Goal: Information Seeking & Learning: Learn about a topic

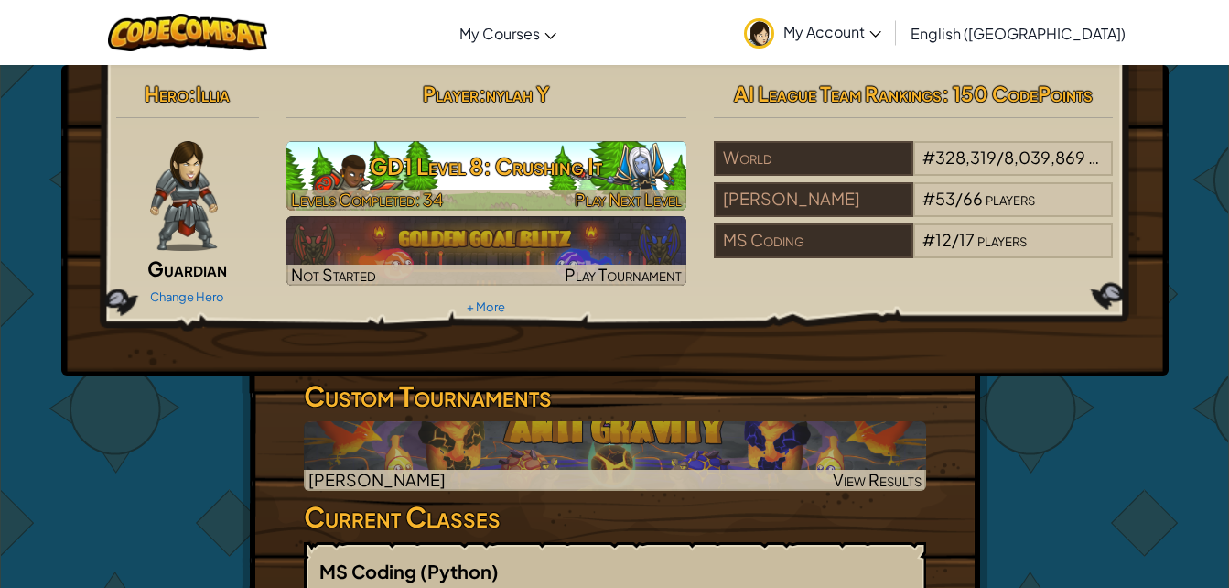
click at [528, 178] on h3 "GD1 Level 8: Crushing It" at bounding box center [487, 166] width 400 height 41
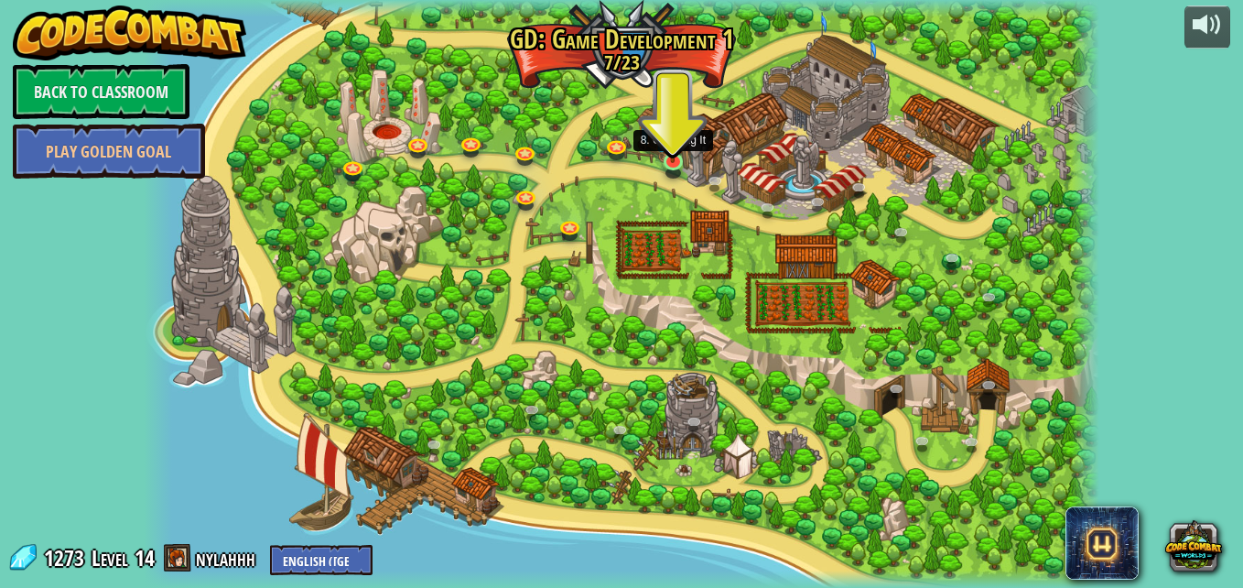
click at [679, 155] on img at bounding box center [672, 136] width 23 height 53
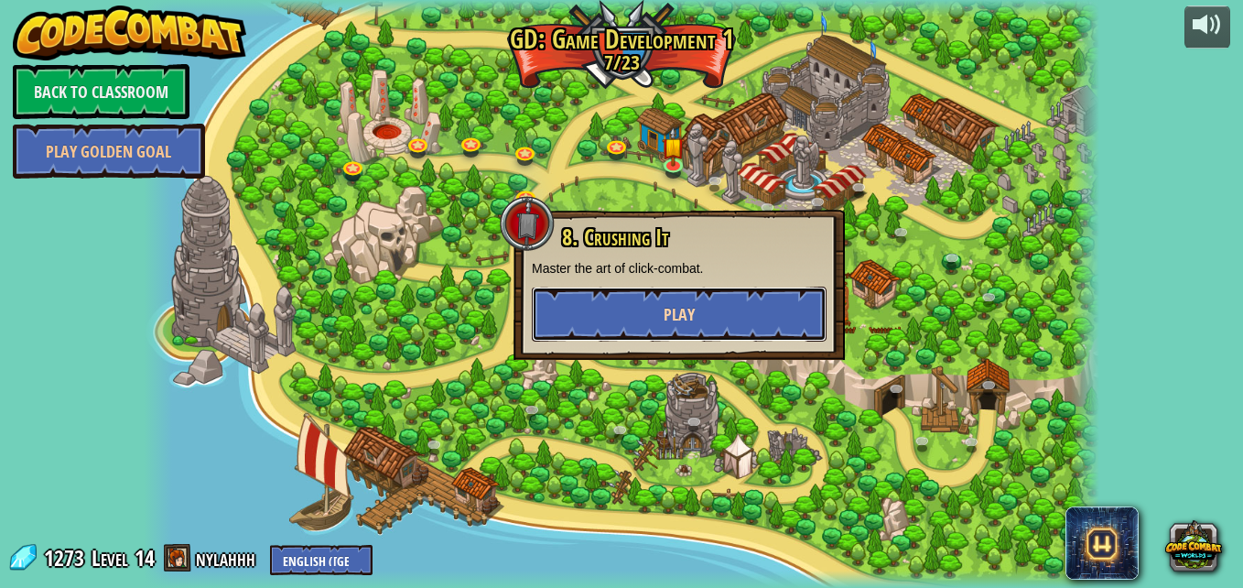
click at [710, 287] on button "Play" at bounding box center [679, 314] width 295 height 55
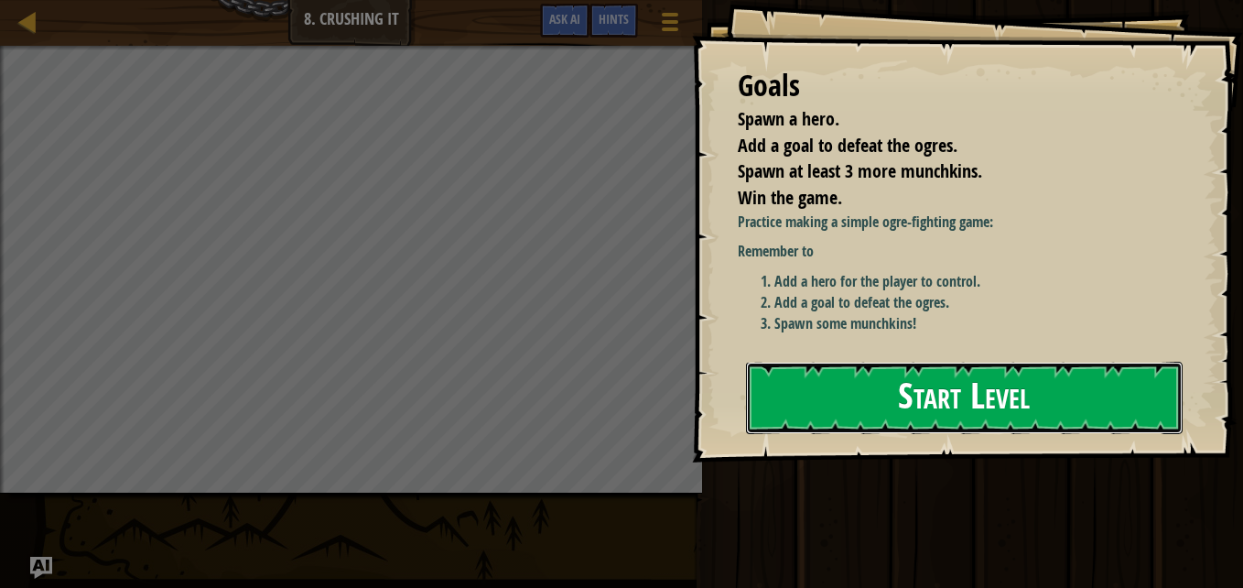
click at [1006, 408] on button "Start Level" at bounding box center [964, 398] width 437 height 72
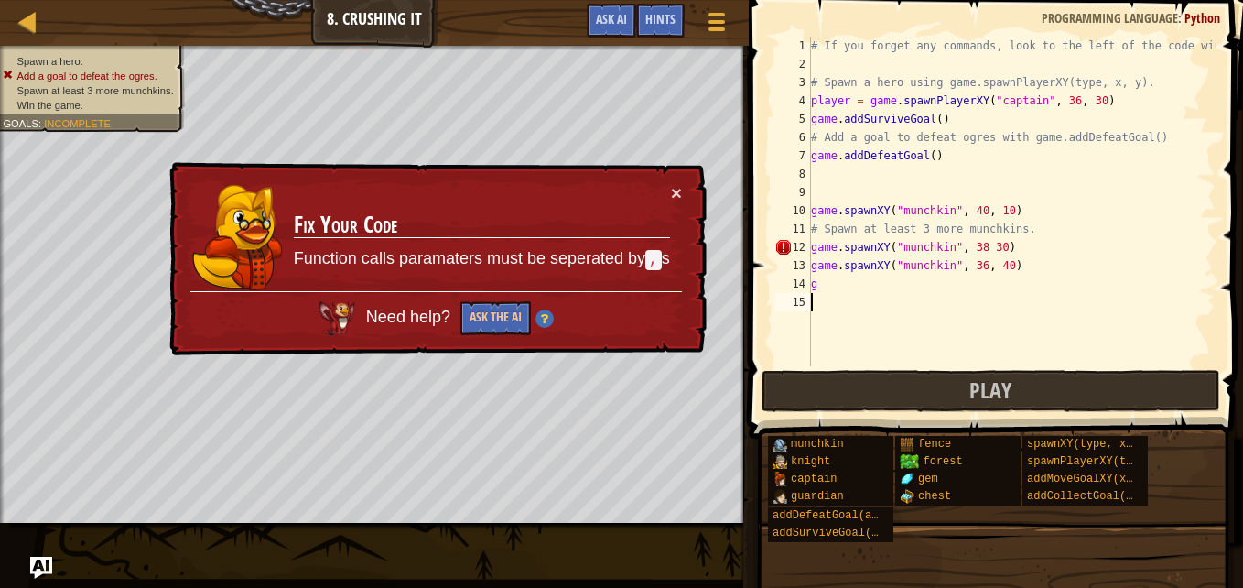
click at [975, 254] on div "# If you forget any commands, look to the left of the code window! # Spawn a he…" at bounding box center [1011, 220] width 408 height 366
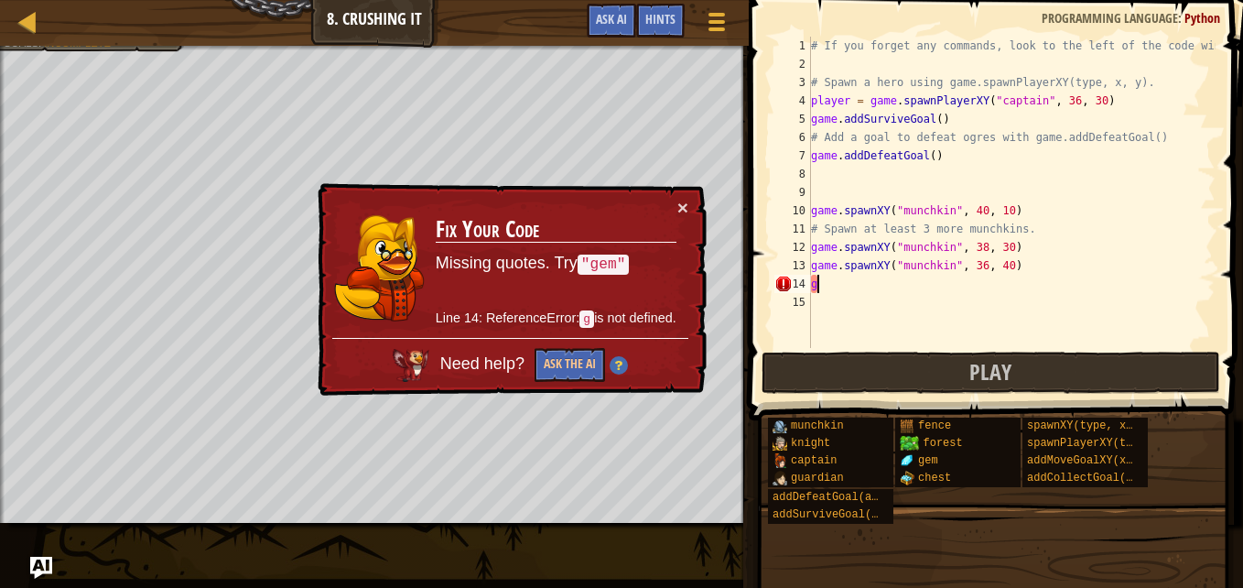
click at [998, 289] on div "# If you forget any commands, look to the left of the code window! # Spawn a he…" at bounding box center [1011, 211] width 408 height 348
type textarea "g"
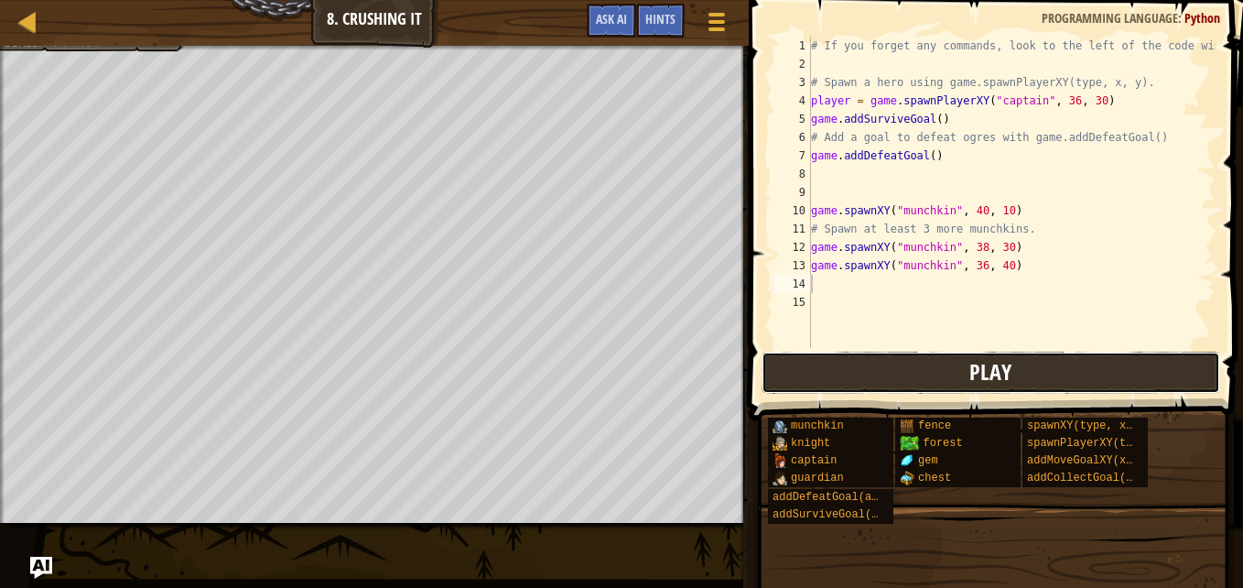
click at [928, 365] on button "Play" at bounding box center [991, 373] width 459 height 42
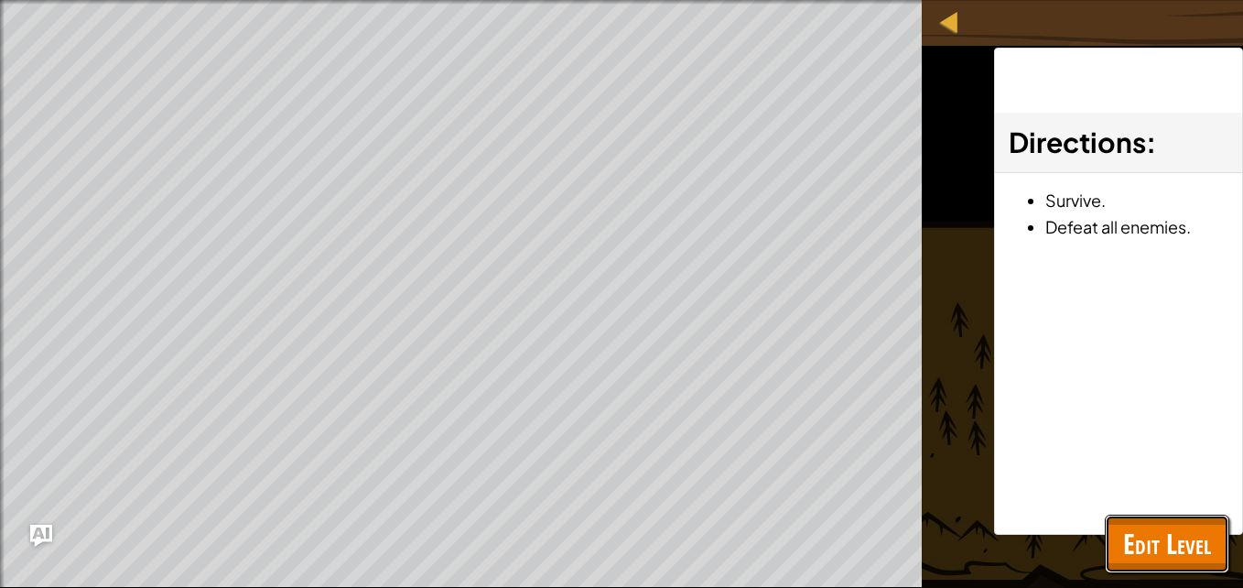
click at [1163, 526] on span "Edit Level" at bounding box center [1167, 544] width 88 height 38
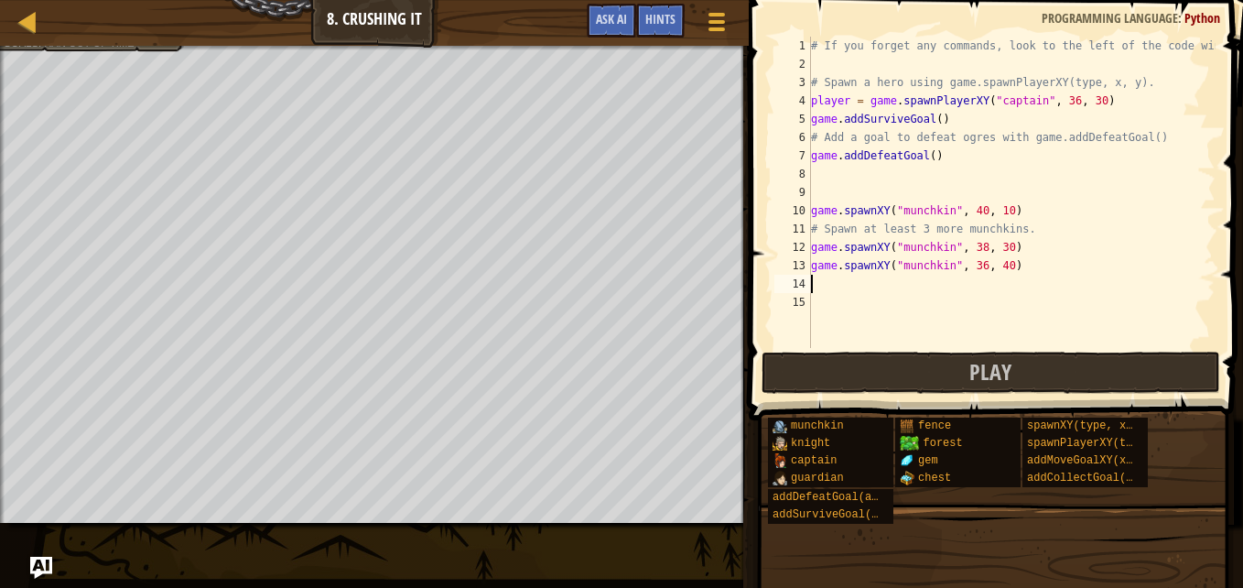
click at [853, 282] on div "# If you forget any commands, look to the left of the code window! # Spawn a he…" at bounding box center [1011, 211] width 408 height 348
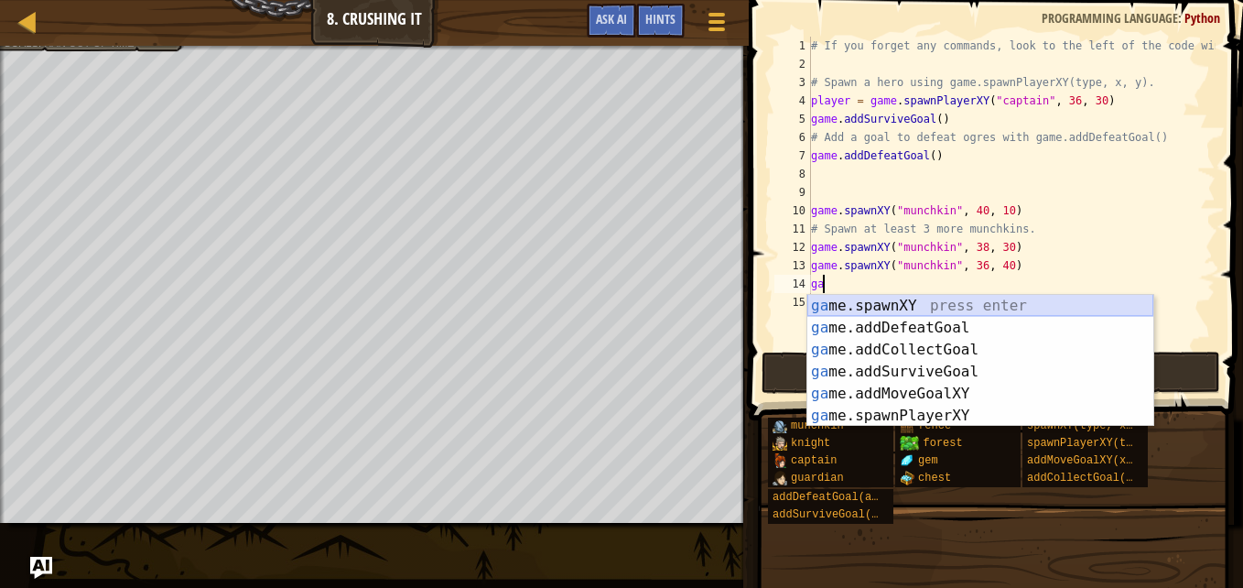
click at [867, 306] on div "ga me.spawnXY press enter ga me.addDefeatGoal press enter ga me.addCollectGoal …" at bounding box center [980, 383] width 346 height 176
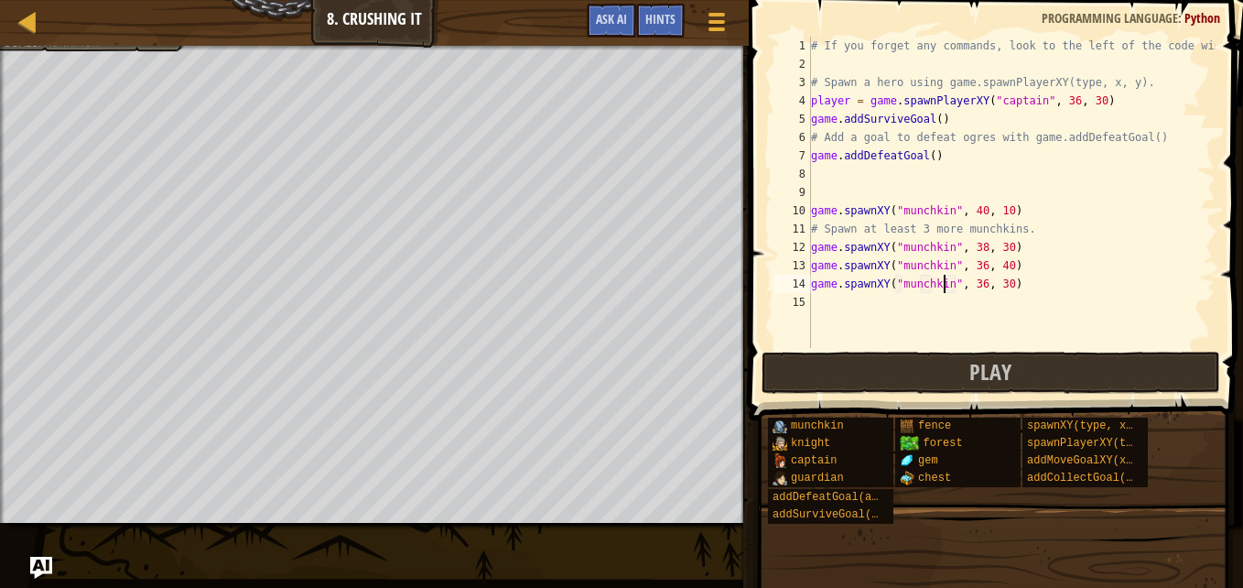
scroll to position [8, 11]
click at [996, 292] on div "# If you forget any commands, look to the left of the code window! # Spawn a he…" at bounding box center [1011, 211] width 408 height 348
type textarea "game.spawnXY("munchkin", 36, 33)"
click at [897, 309] on div "# If you forget any commands, look to the left of the code window! # Spawn a he…" at bounding box center [1011, 211] width 408 height 348
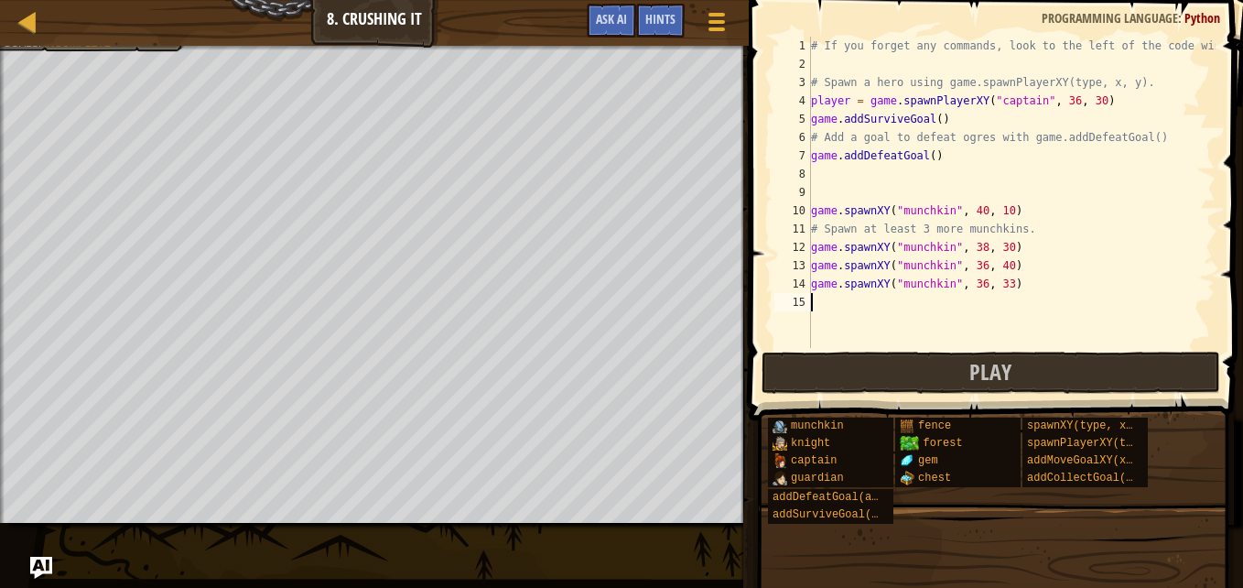
scroll to position [8, 0]
type textarea "a"
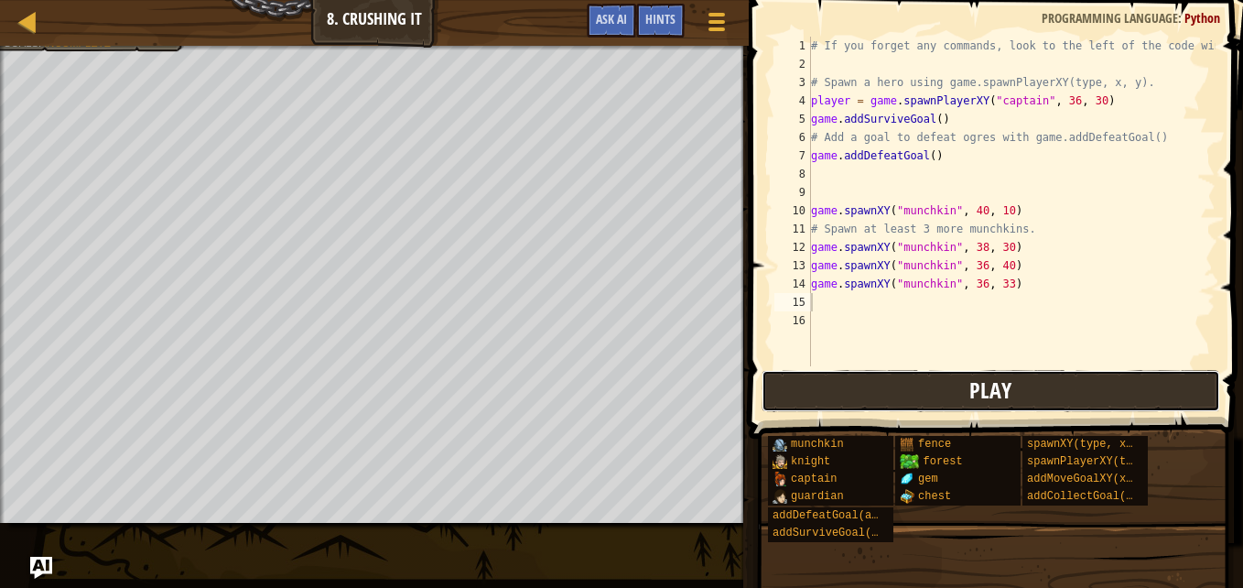
click at [897, 405] on button "Play" at bounding box center [991, 391] width 459 height 42
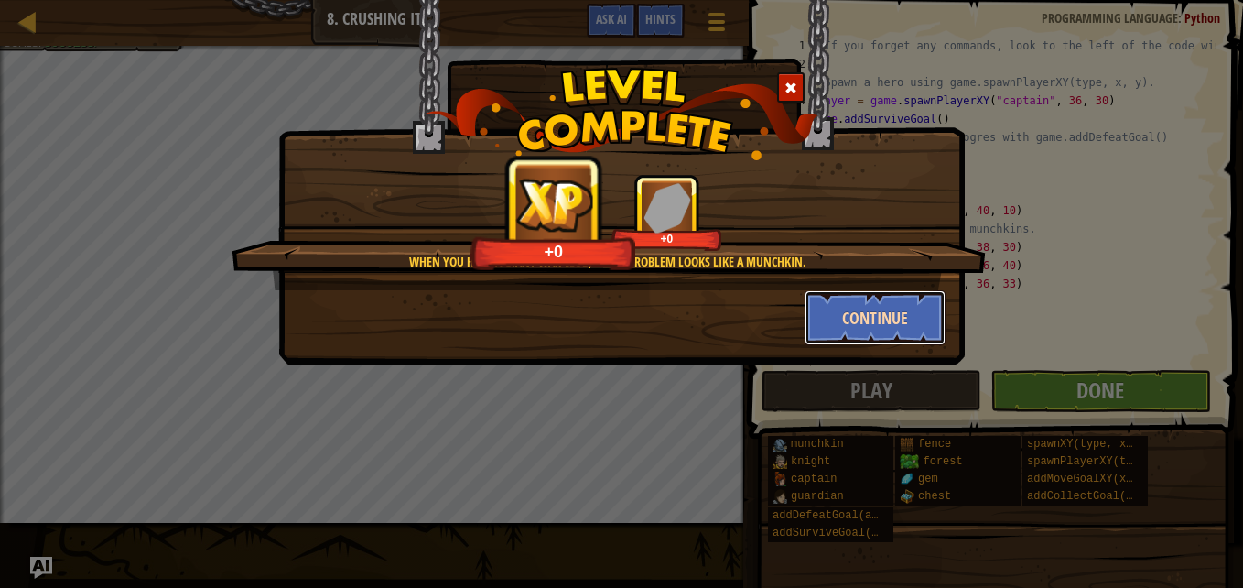
click at [845, 315] on button "Continue" at bounding box center [876, 317] width 142 height 55
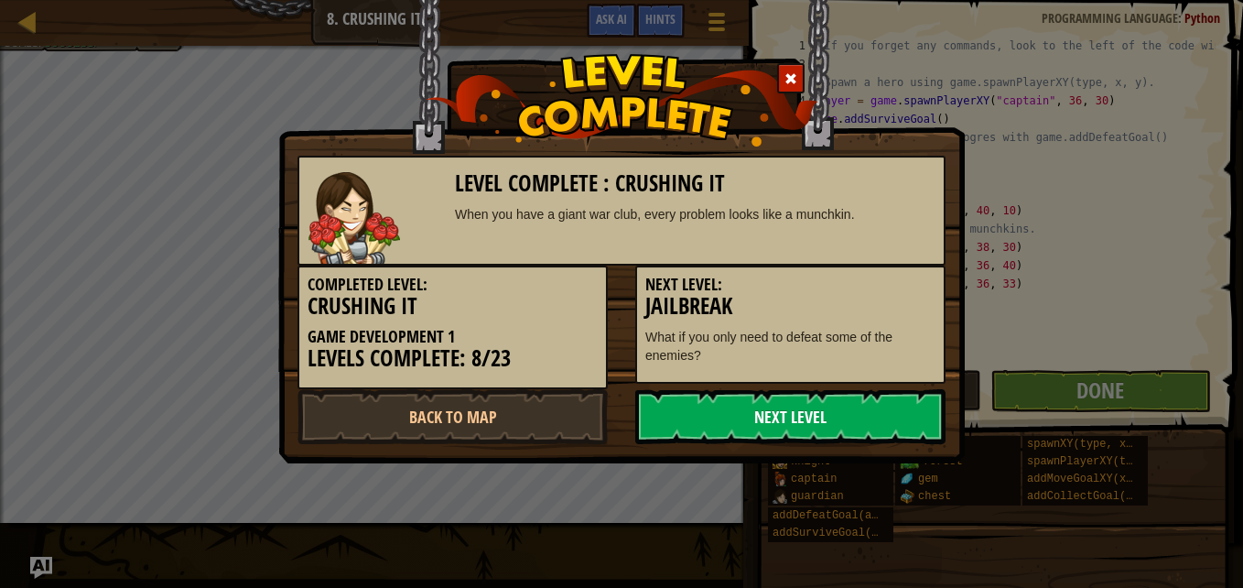
click at [799, 406] on link "Next Level" at bounding box center [790, 416] width 310 height 55
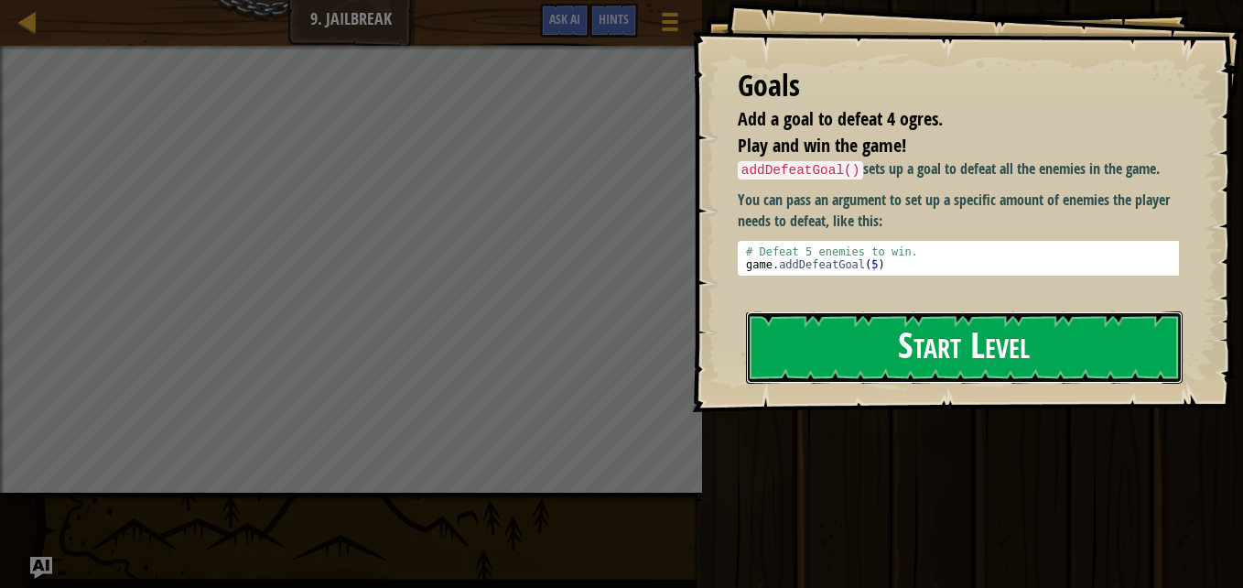
click at [920, 365] on button "Start Level" at bounding box center [964, 347] width 437 height 72
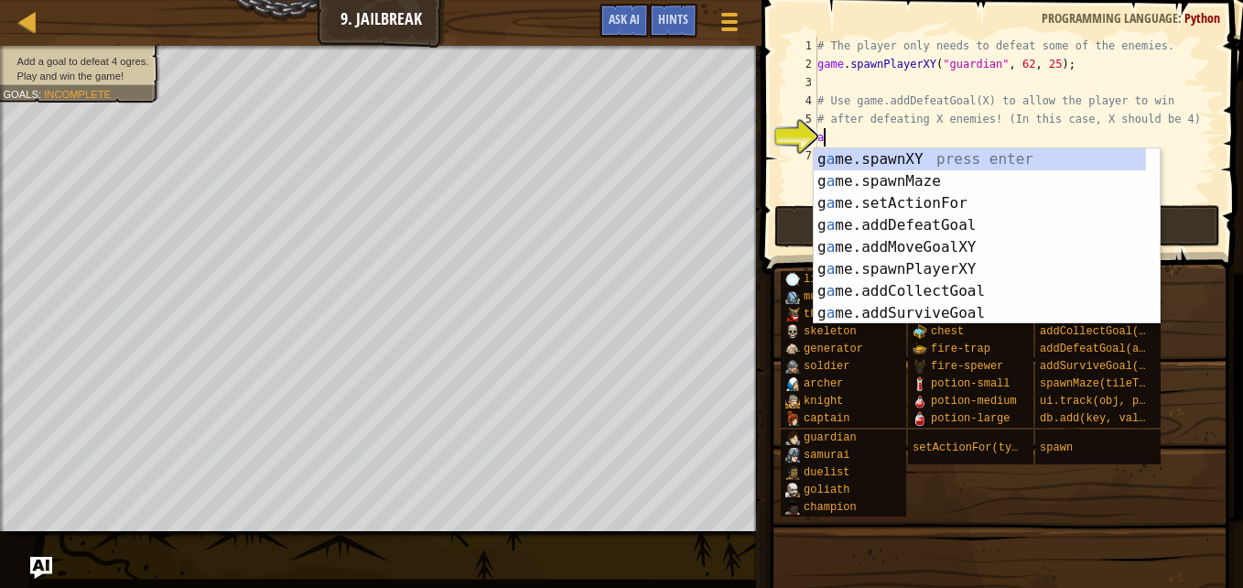
scroll to position [8, 0]
type textarea "ad"
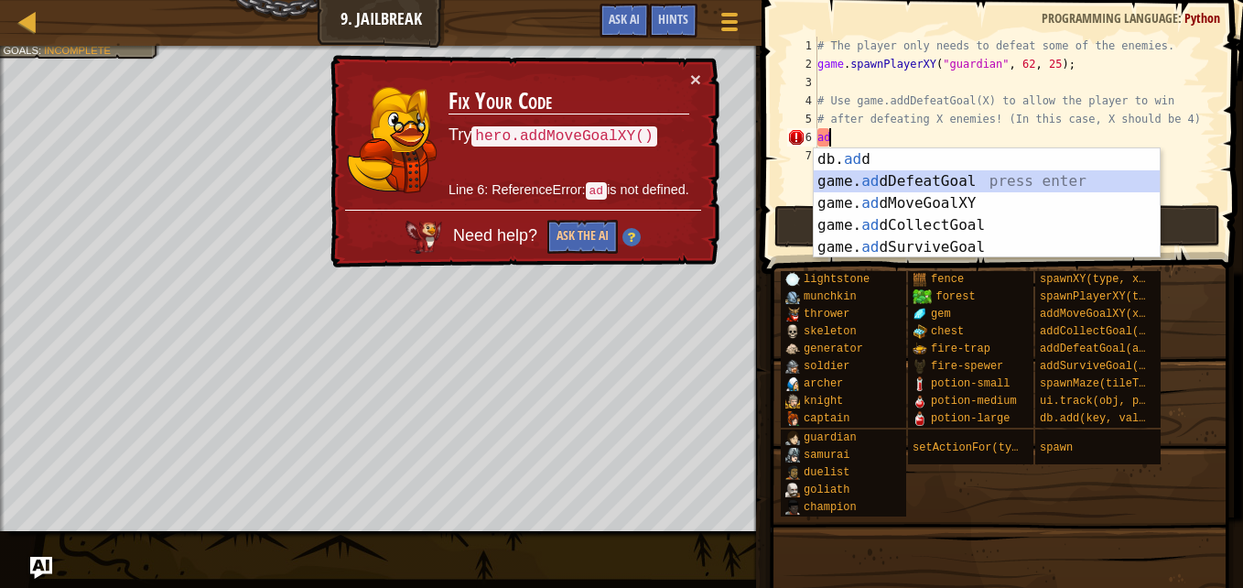
click at [855, 178] on div "db. ad d press enter game. ad dDefeatGoal press enter game. ad dMoveGoalXY pres…" at bounding box center [987, 225] width 346 height 154
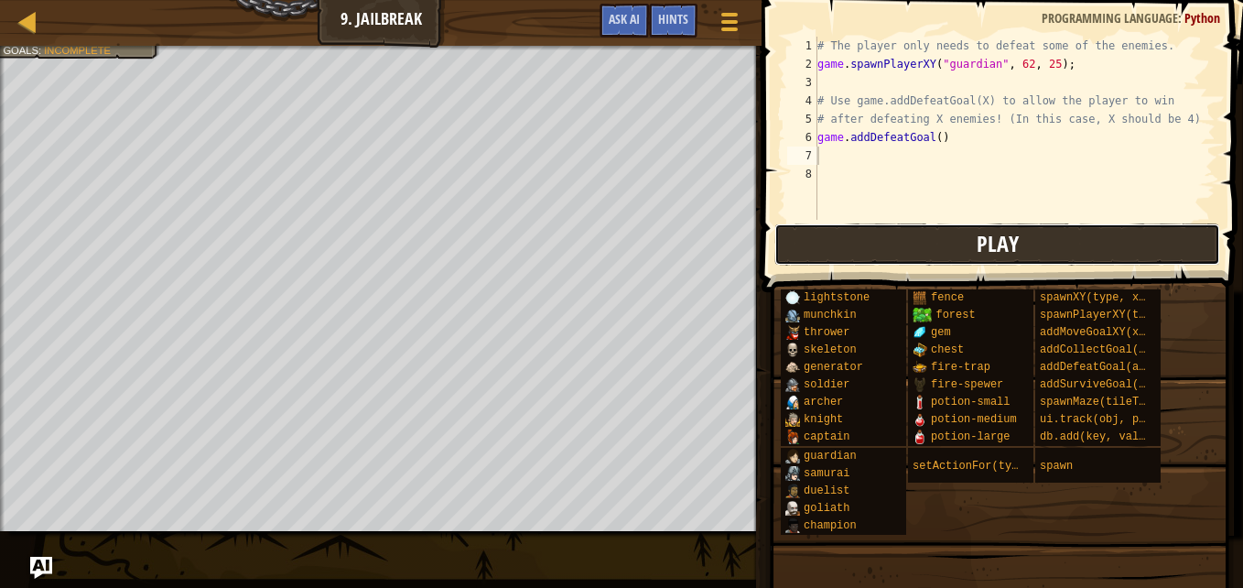
click at [834, 247] on button "Play" at bounding box center [997, 244] width 446 height 42
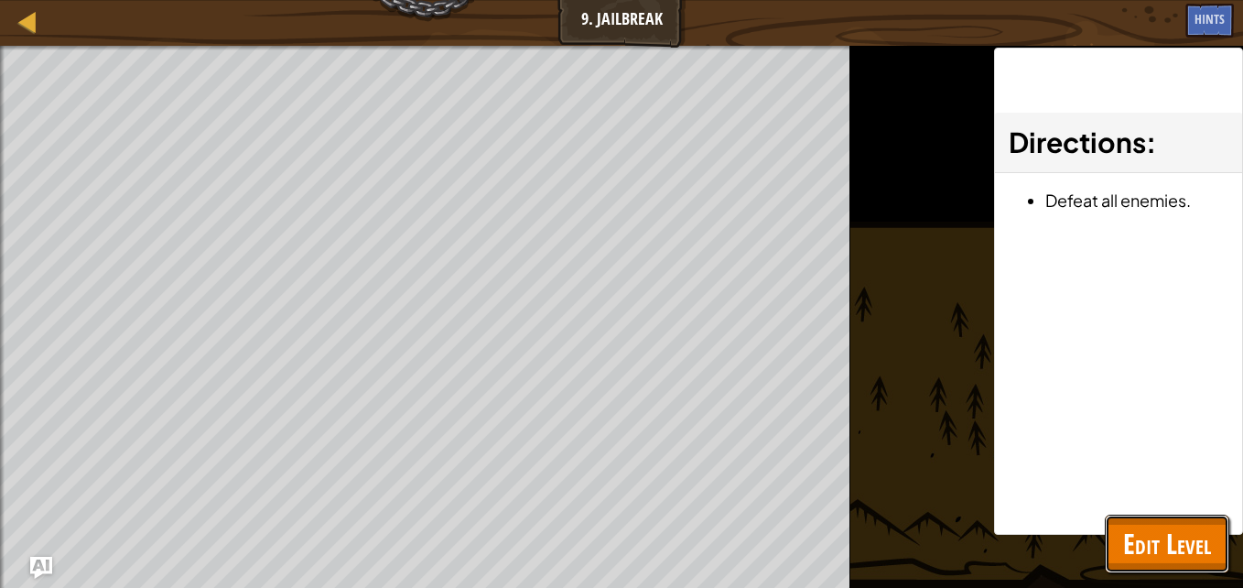
click at [1180, 548] on span "Edit Level" at bounding box center [1167, 544] width 88 height 38
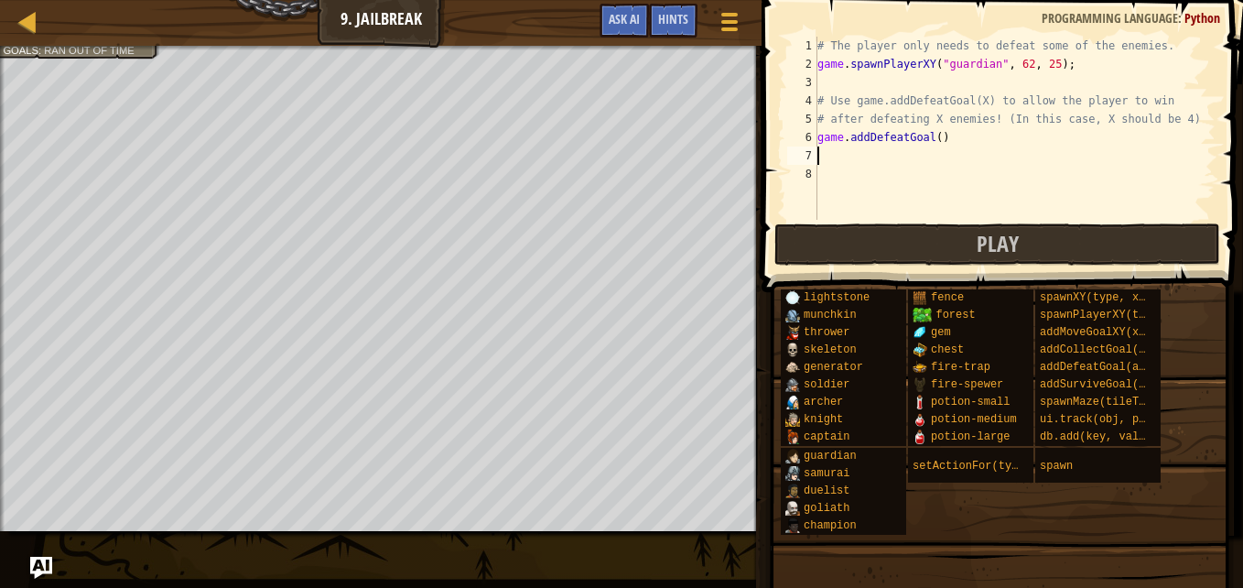
click at [838, 157] on div "# The player only needs to defeat some of the enemies. game . spawnPlayerXY ( "…" at bounding box center [1015, 147] width 402 height 220
click at [930, 137] on div "# The player only needs to defeat some of the enemies. game . spawnPlayerXY ( "…" at bounding box center [1015, 147] width 402 height 220
type textarea "game.addDefeatGoal(4)"
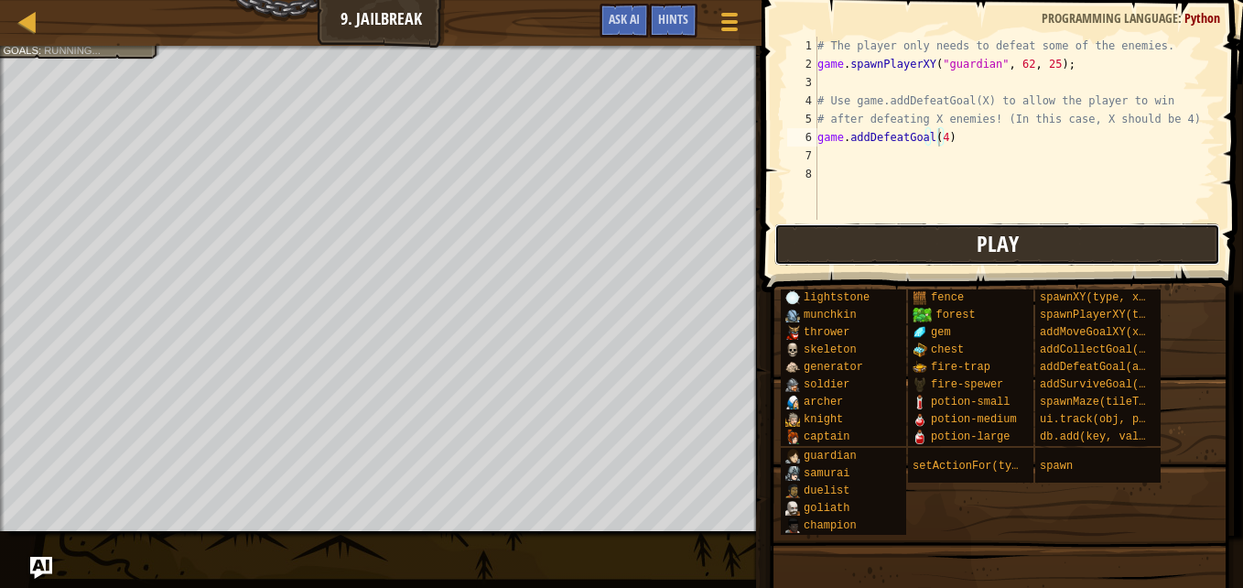
click at [906, 237] on button "Play" at bounding box center [997, 244] width 446 height 42
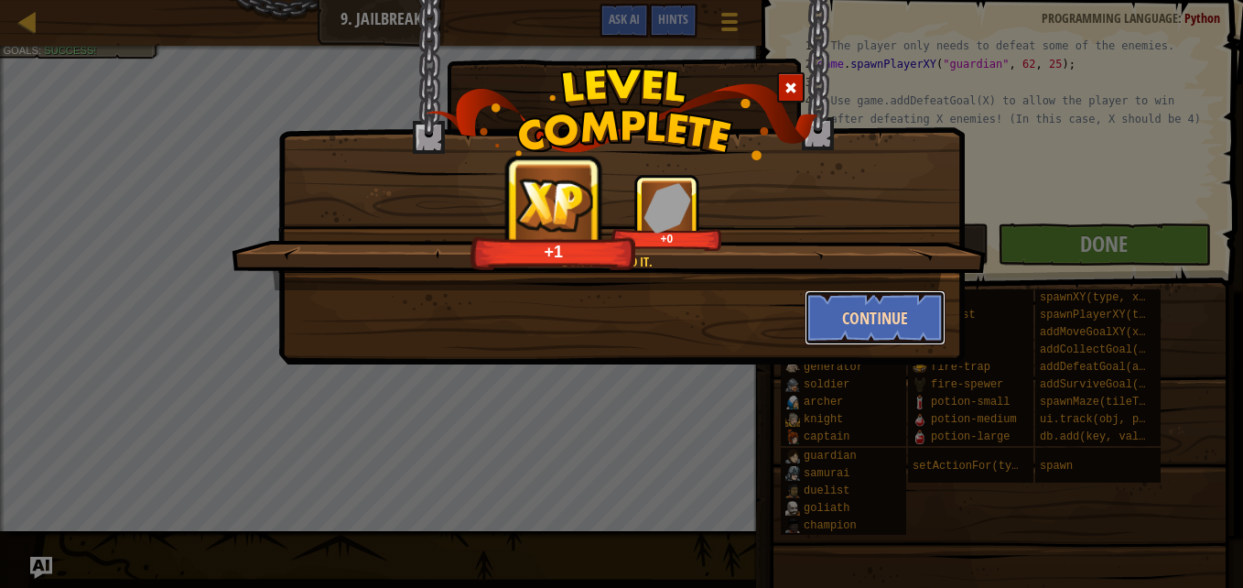
click at [891, 330] on button "Continue" at bounding box center [876, 317] width 142 height 55
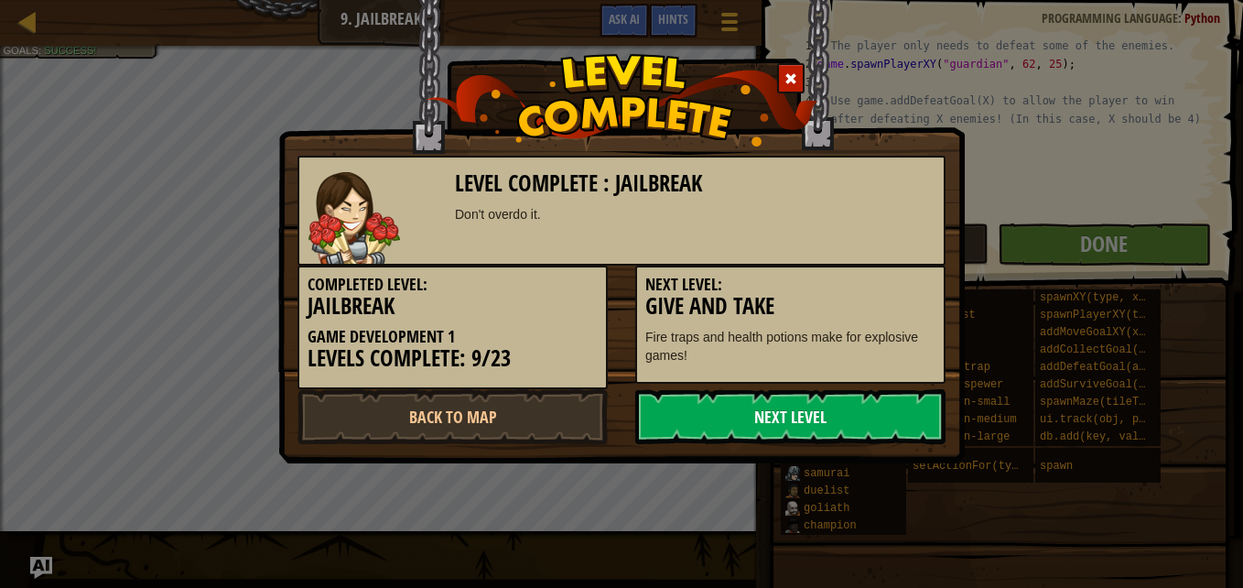
click at [726, 430] on link "Next Level" at bounding box center [790, 416] width 310 height 55
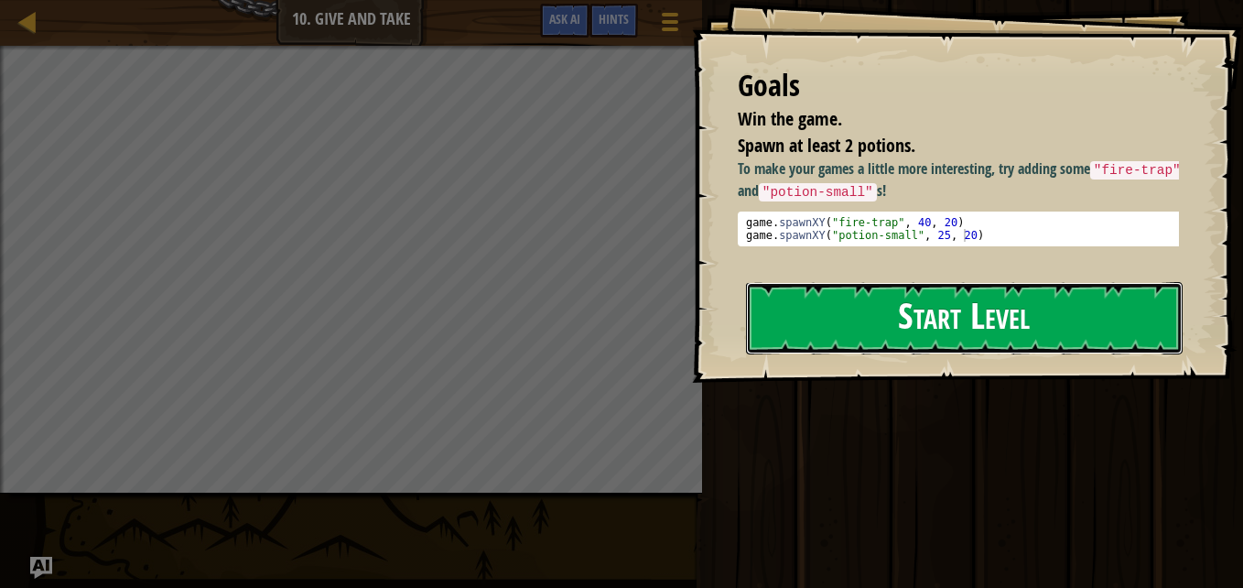
click at [914, 341] on button "Start Level" at bounding box center [964, 318] width 437 height 72
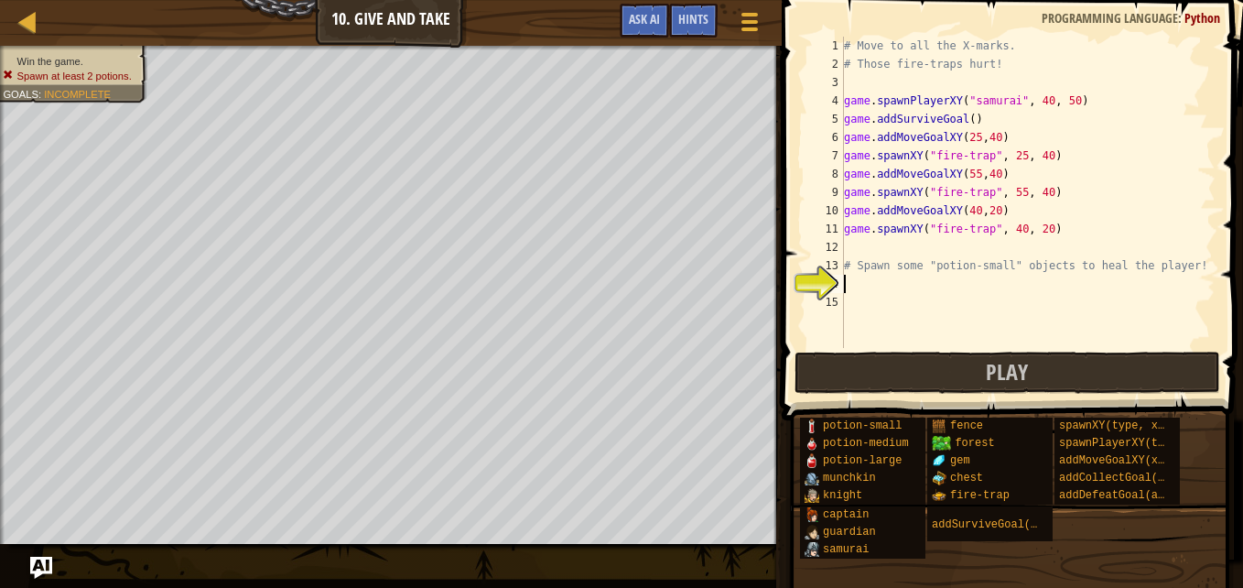
scroll to position [8, 0]
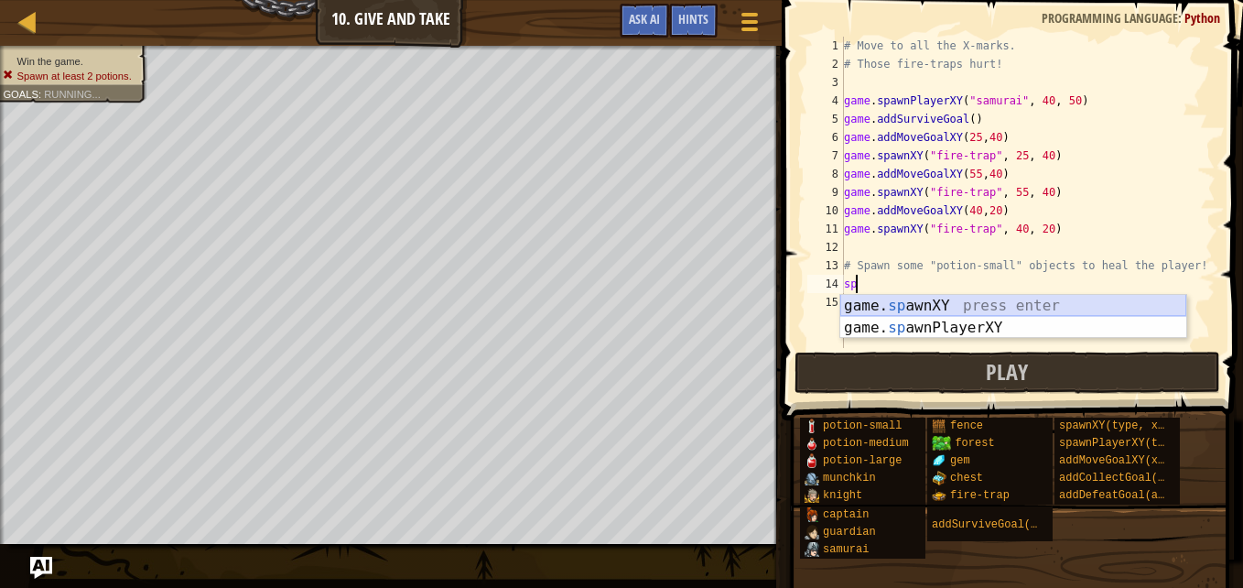
click at [909, 300] on div "game. sp awnXY press enter game. sp awnPlayerXY press enter" at bounding box center [1013, 339] width 346 height 88
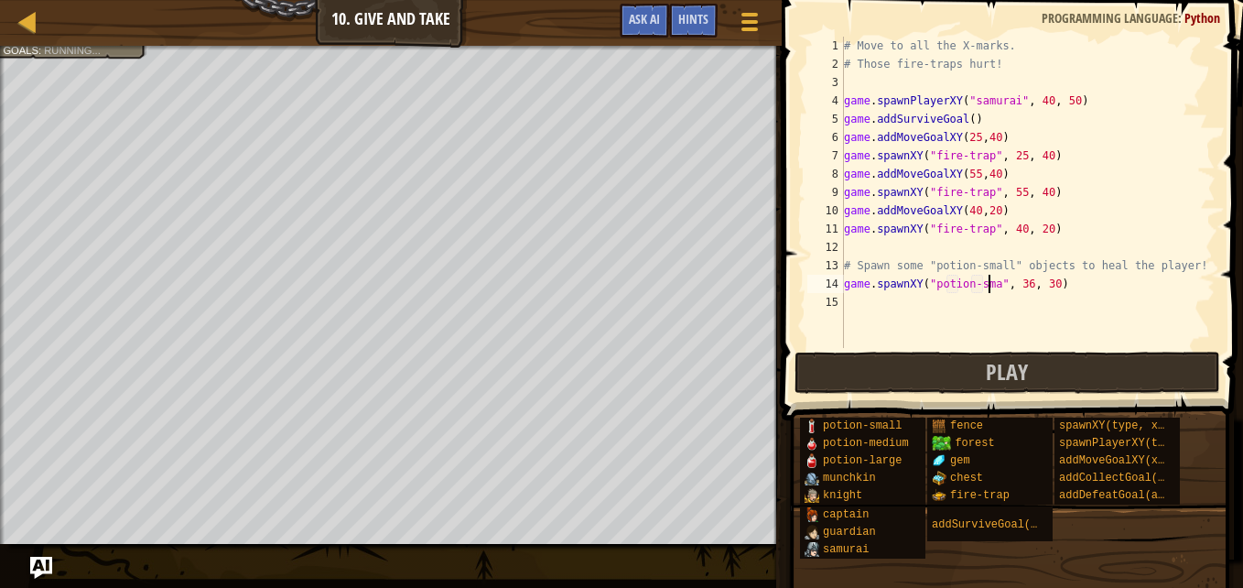
scroll to position [8, 12]
type textarea "game.spawnXY("potion-small", 36, 30)"
click at [996, 300] on div "# Move to all the X-marks. # Those fire-traps hurt! game . spawnPlayerXY ( "sam…" at bounding box center [1027, 211] width 375 height 348
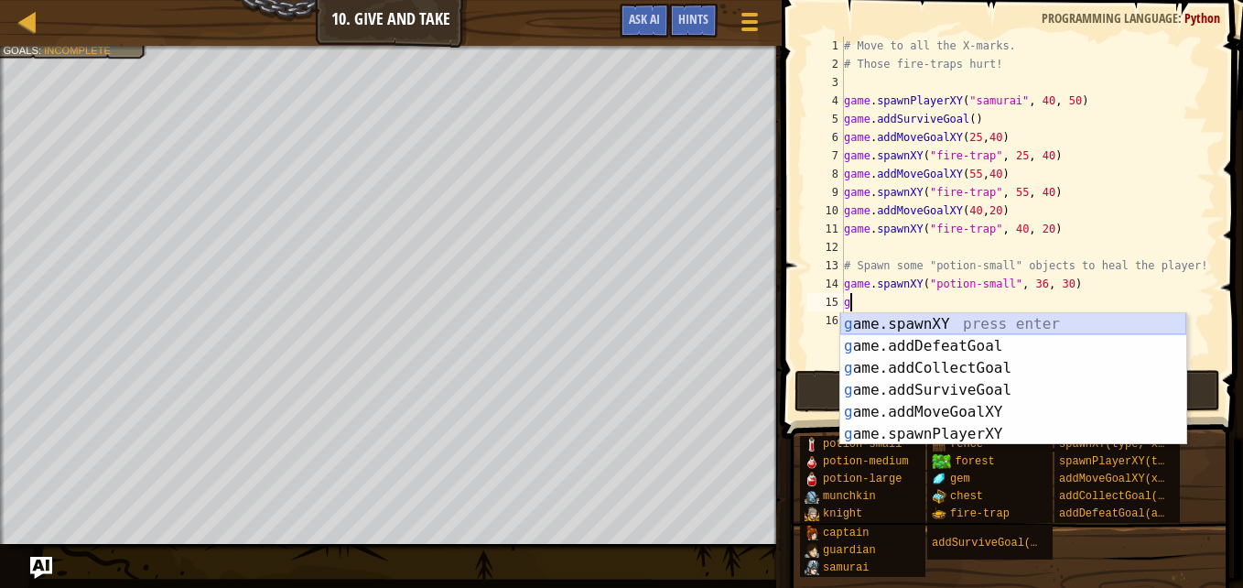
click at [1021, 319] on div "g ame.spawnXY press enter g ame.addDefeatGoal press enter g ame.addCollectGoal …" at bounding box center [1013, 401] width 346 height 176
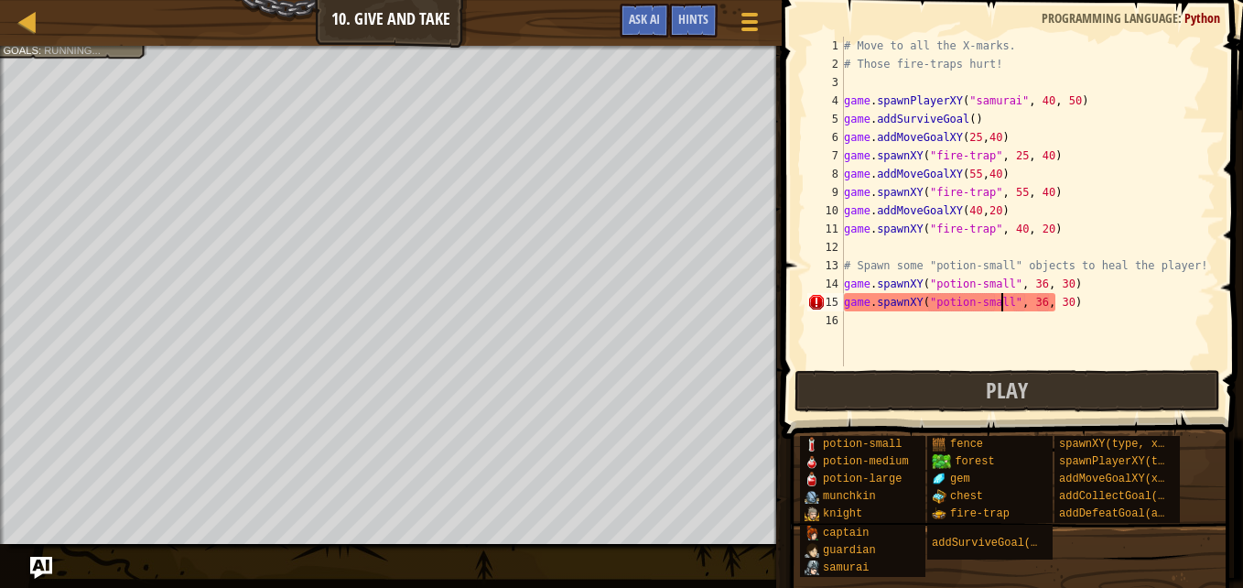
scroll to position [8, 13]
click at [1029, 302] on div "# Move to all the X-marks. # Those fire-traps hurt! game . spawnPlayerXY ( "sam…" at bounding box center [1027, 220] width 375 height 366
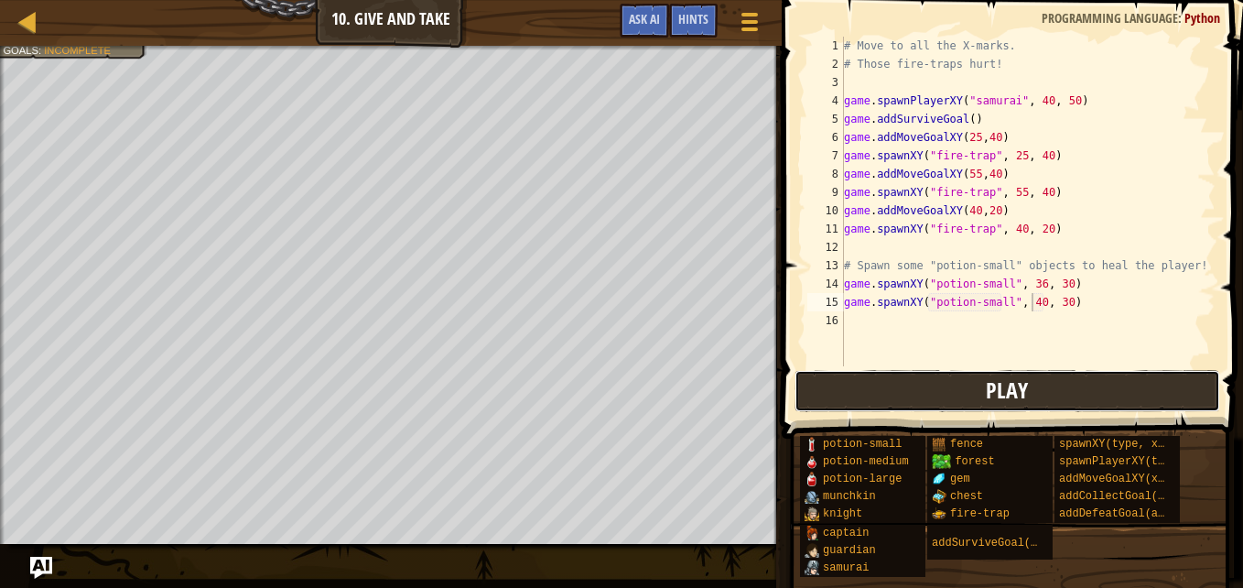
click at [999, 384] on span "Play" at bounding box center [1007, 389] width 42 height 29
click at [1025, 398] on span "Play" at bounding box center [1007, 389] width 42 height 29
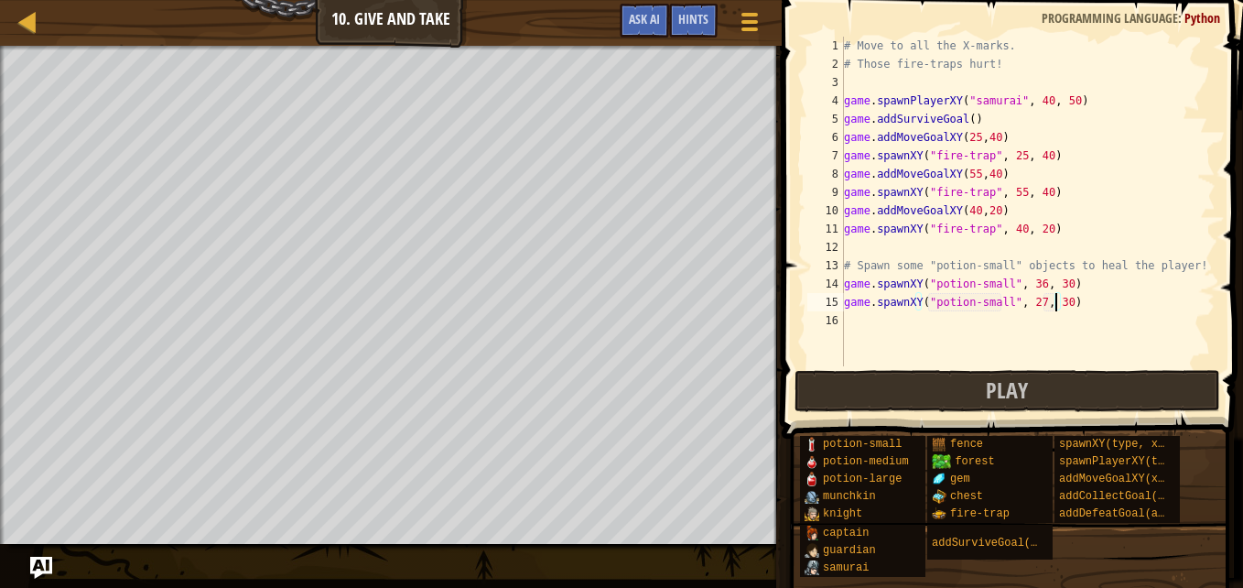
click at [1057, 310] on div "# Move to all the X-marks. # Those fire-traps hurt! game . spawnPlayerXY ( "sam…" at bounding box center [1027, 220] width 375 height 366
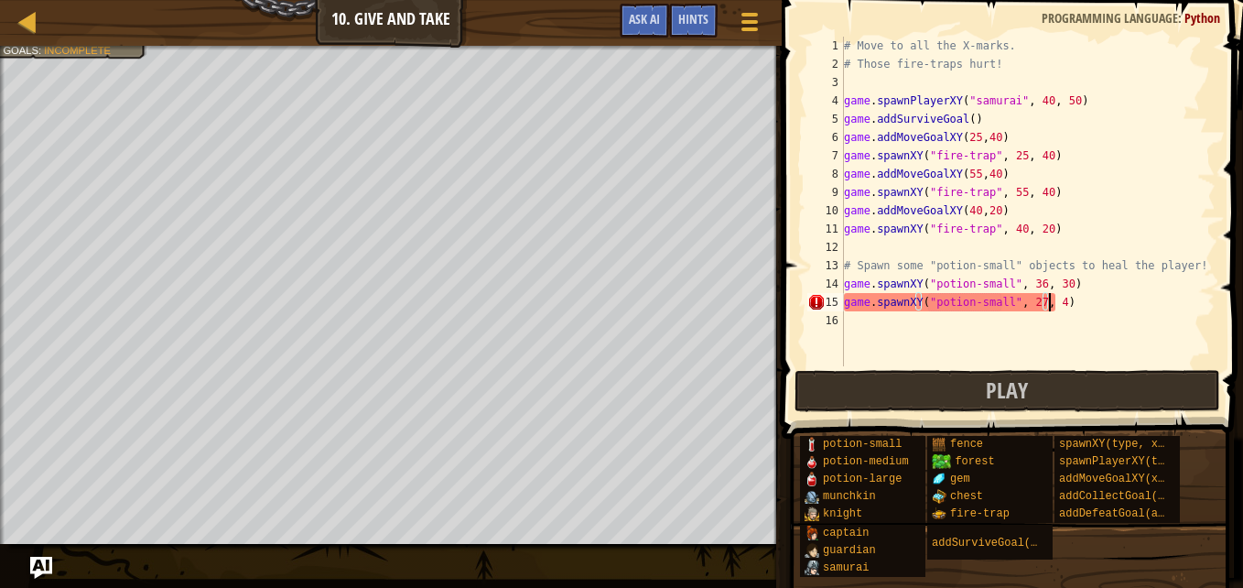
scroll to position [8, 16]
type textarea "game.spawnXY("potion-small", 27, 40)"
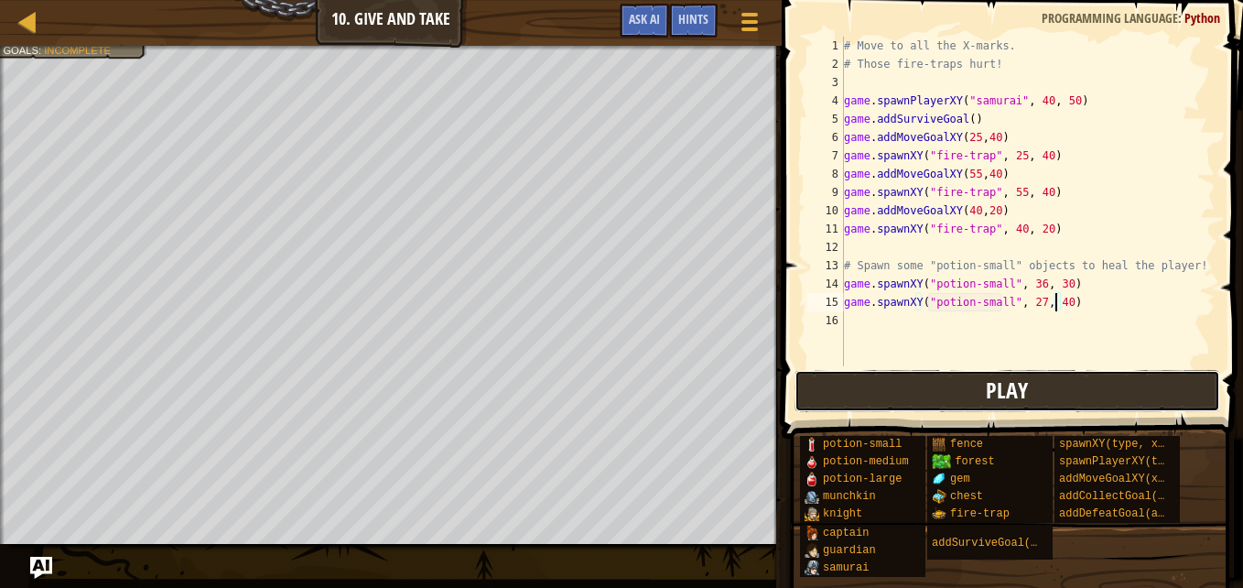
click at [951, 386] on button "Play" at bounding box center [1008, 391] width 427 height 42
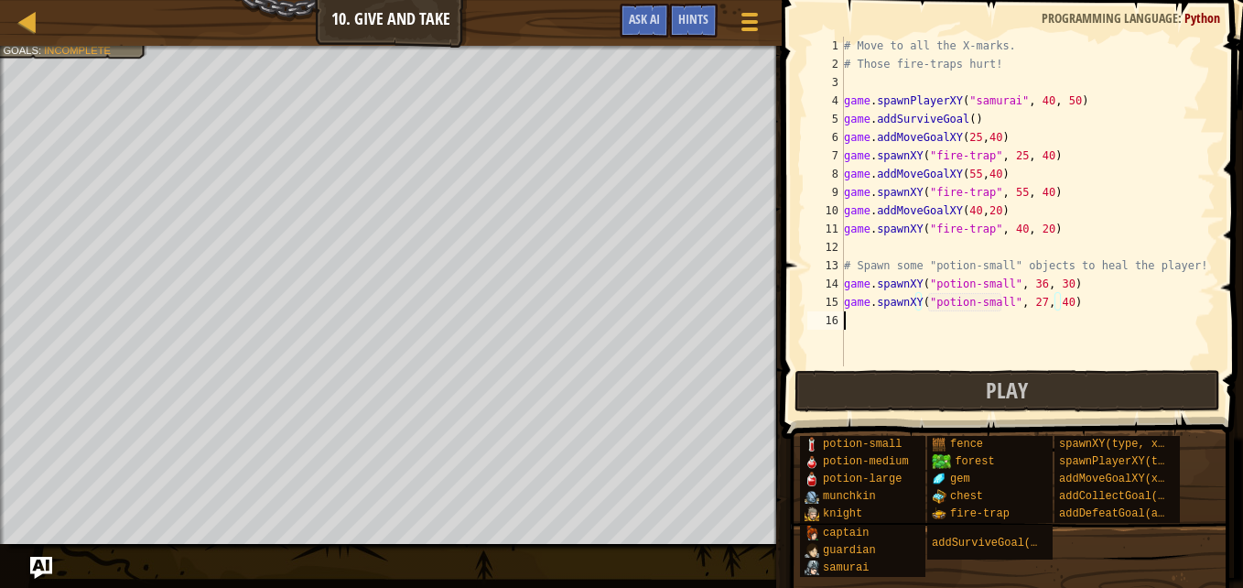
click at [1078, 311] on div "# Move to all the X-marks. # Those fire-traps hurt! game . spawnPlayerXY ( "sam…" at bounding box center [1027, 220] width 375 height 366
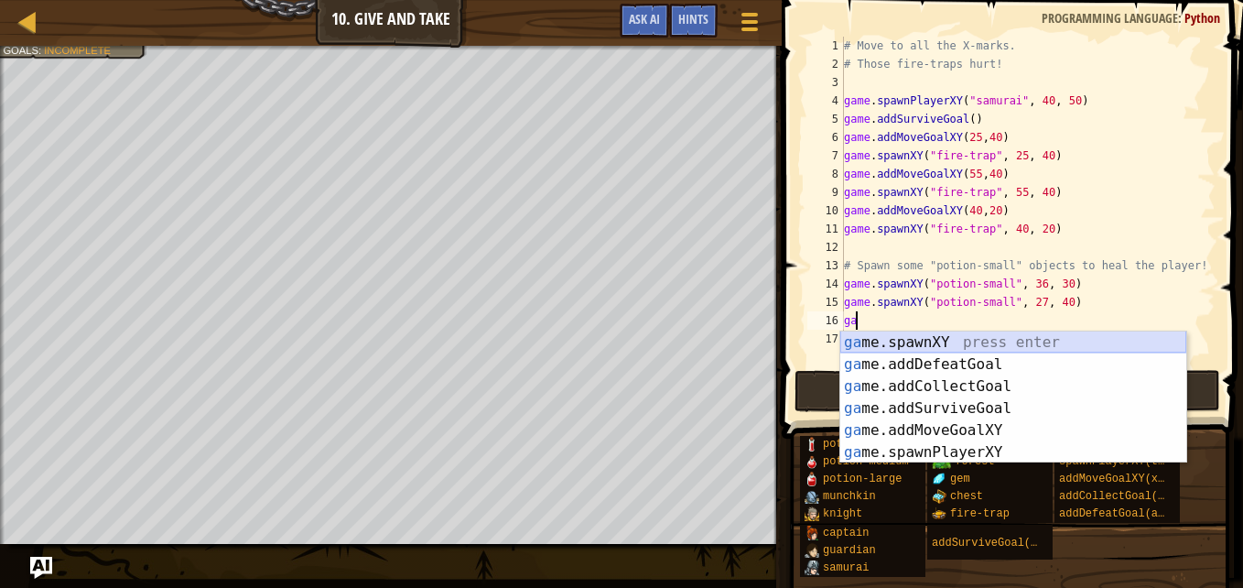
click at [1044, 340] on div "ga me.spawnXY press enter ga me.addDefeatGoal press enter ga me.addCollectGoal …" at bounding box center [1013, 419] width 346 height 176
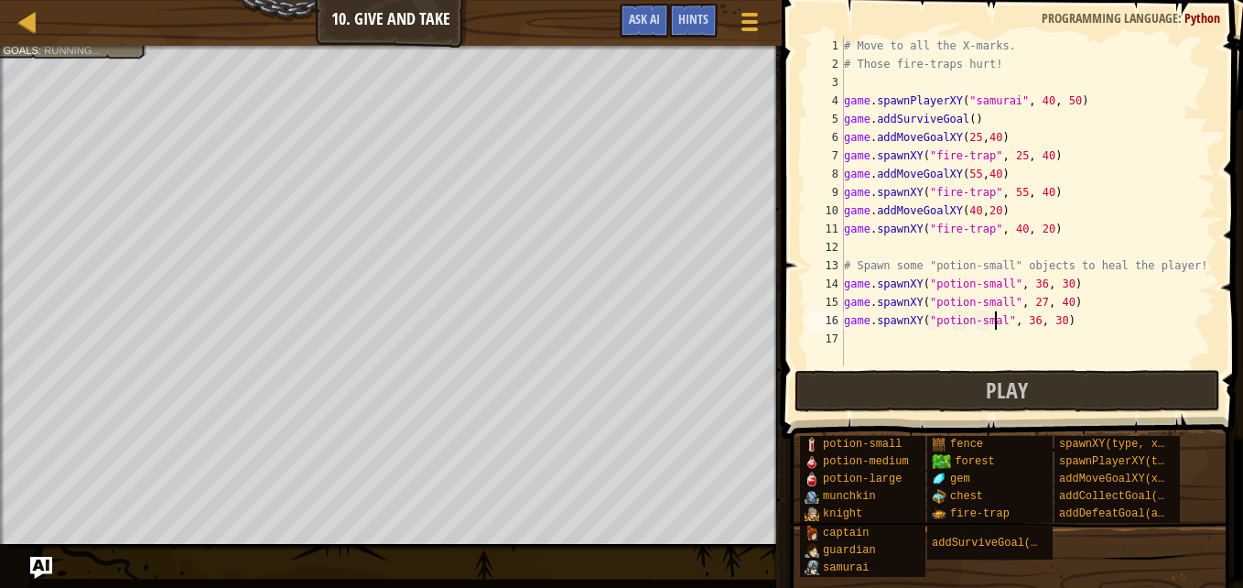
scroll to position [8, 13]
click at [1053, 321] on div "# Move to all the X-marks. # Those fire-traps hurt! game . spawnPlayerXY ( "sam…" at bounding box center [1027, 220] width 375 height 366
type textarea "game.spawnXY("potion-small", 36, 33)"
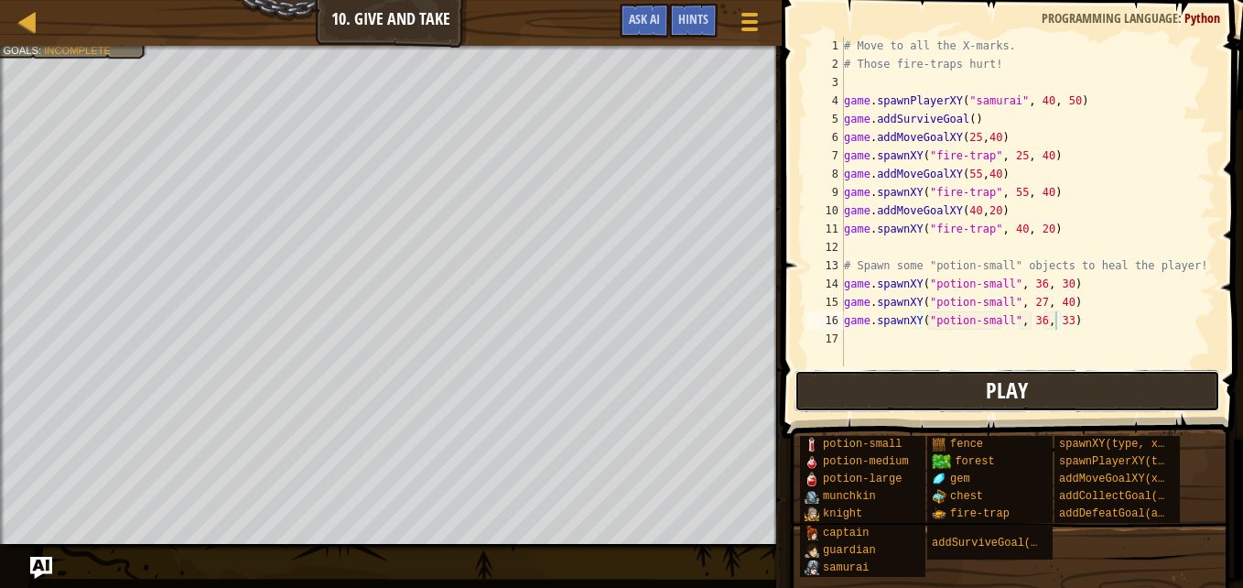
click at [1036, 392] on button "Play" at bounding box center [1008, 391] width 427 height 42
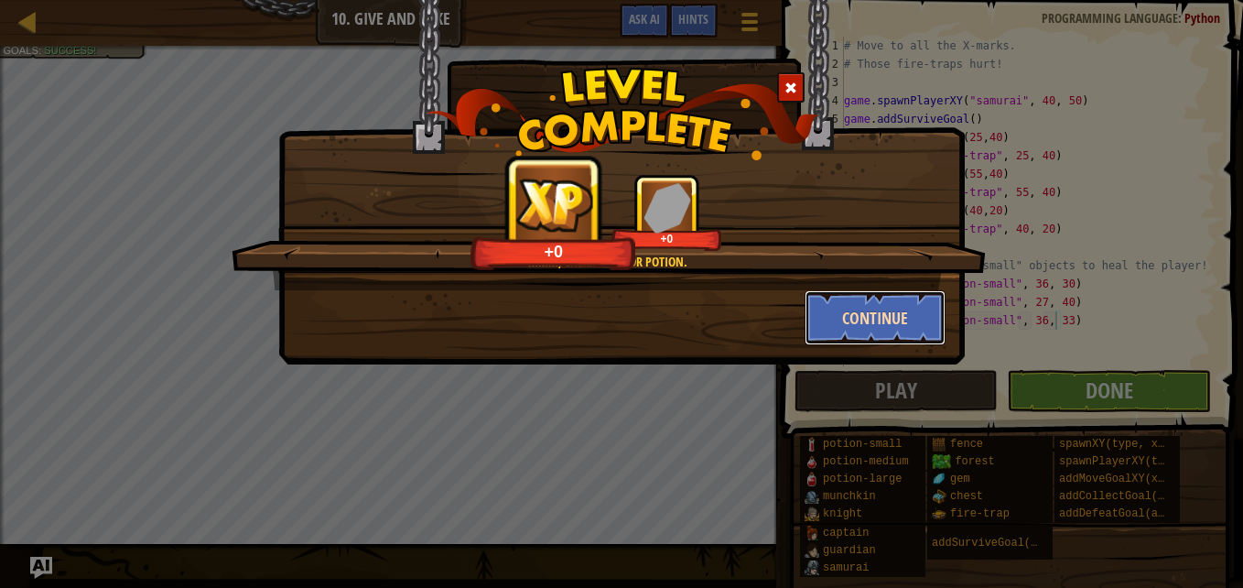
click at [860, 298] on button "Continue" at bounding box center [876, 317] width 142 height 55
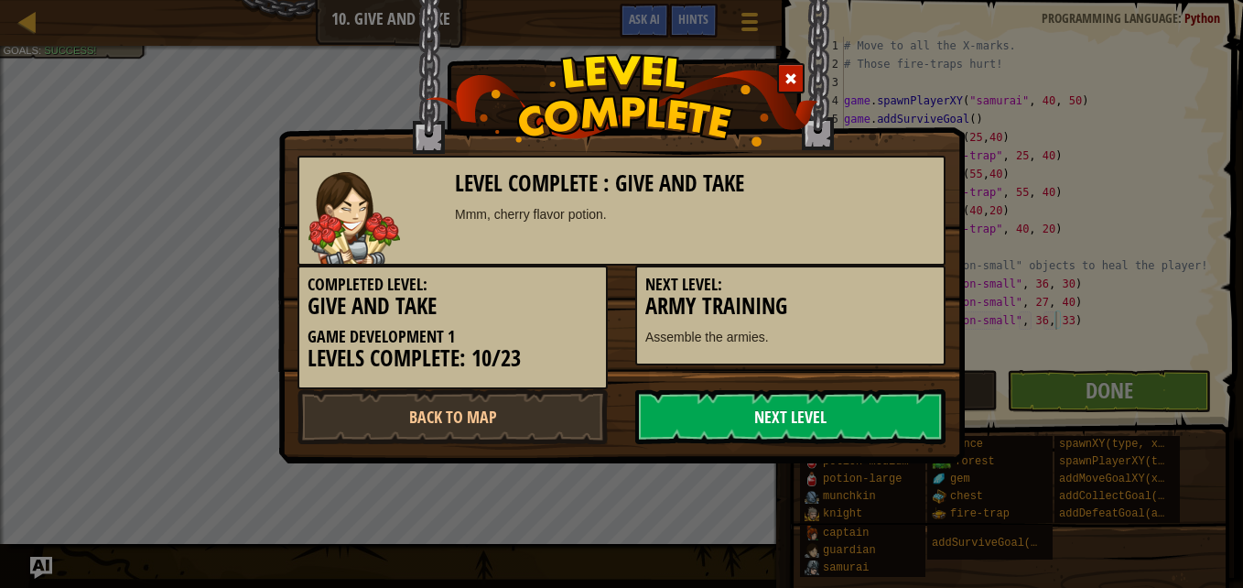
click at [759, 421] on link "Next Level" at bounding box center [790, 416] width 310 height 55
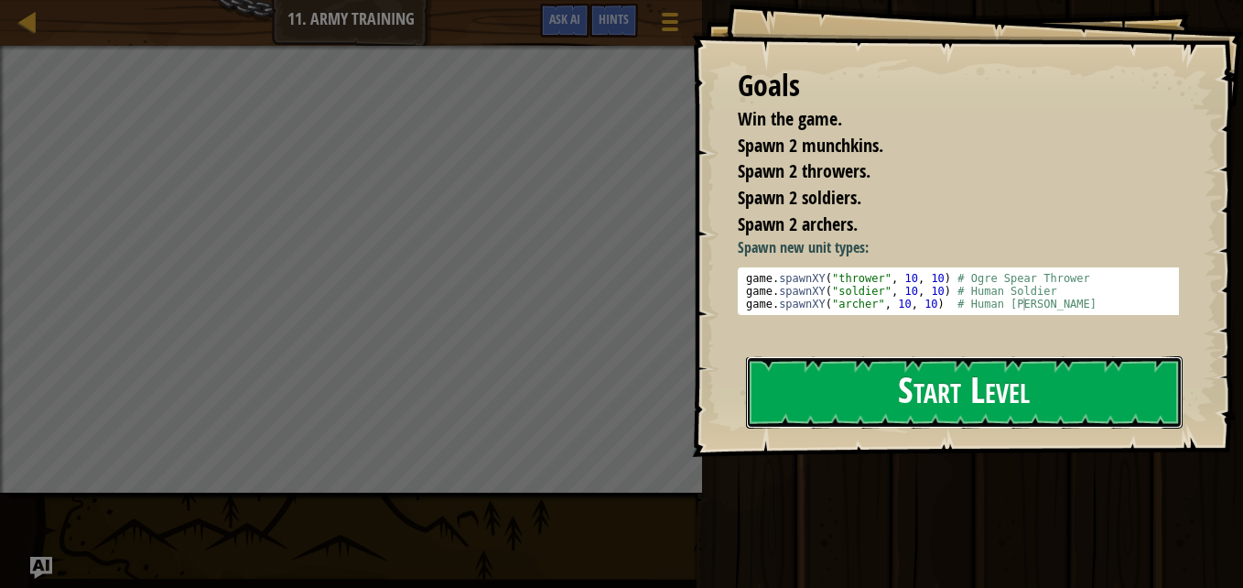
click at [804, 408] on button "Start Level" at bounding box center [964, 392] width 437 height 72
